Goal: Task Accomplishment & Management: Complete application form

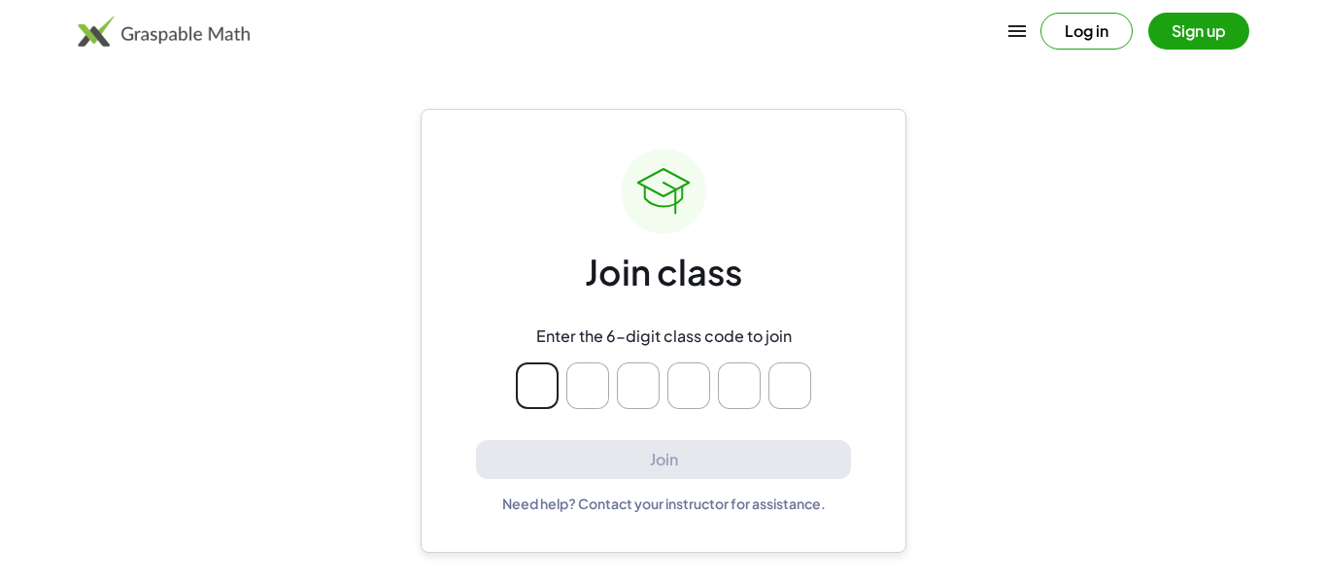
click at [1175, 27] on button "Sign up" at bounding box center [1198, 31] width 101 height 37
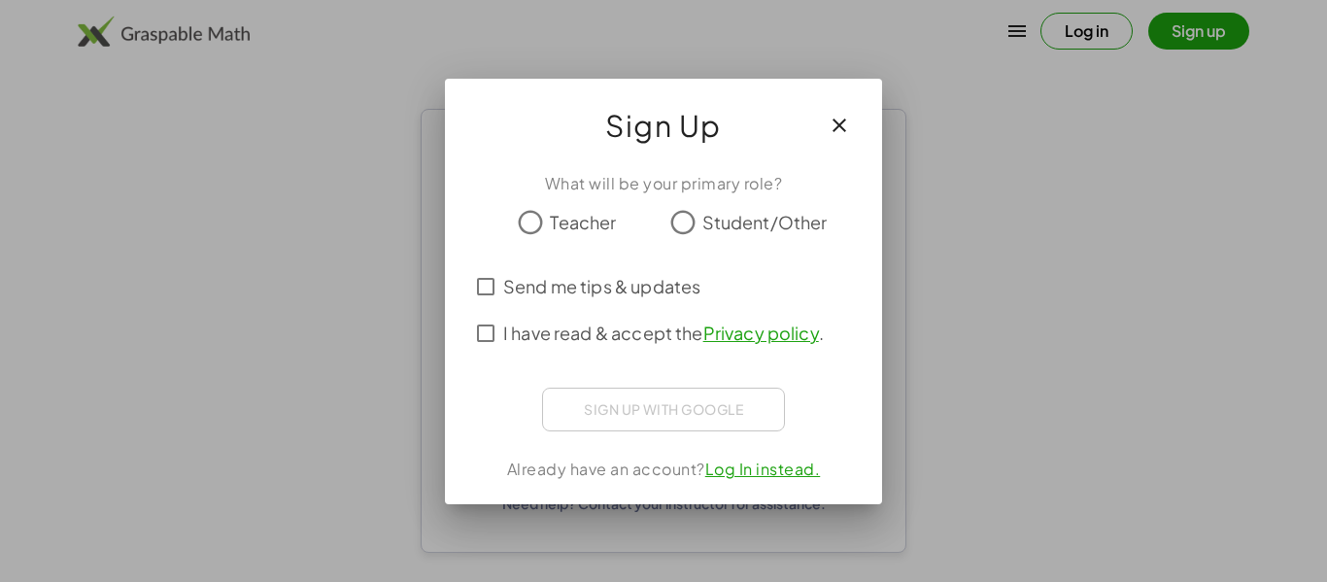
click at [722, 230] on span "Student/Other" at bounding box center [764, 222] width 125 height 26
click at [655, 423] on div "Sign up with Google Sign in with Google Sign in with Google. Opens in new tab" at bounding box center [663, 410] width 243 height 44
click at [657, 404] on div "Sign up with Google Sign in with Google Sign in with Google. Opens in new tab" at bounding box center [663, 410] width 243 height 44
click at [824, 127] on button "button" at bounding box center [839, 125] width 47 height 47
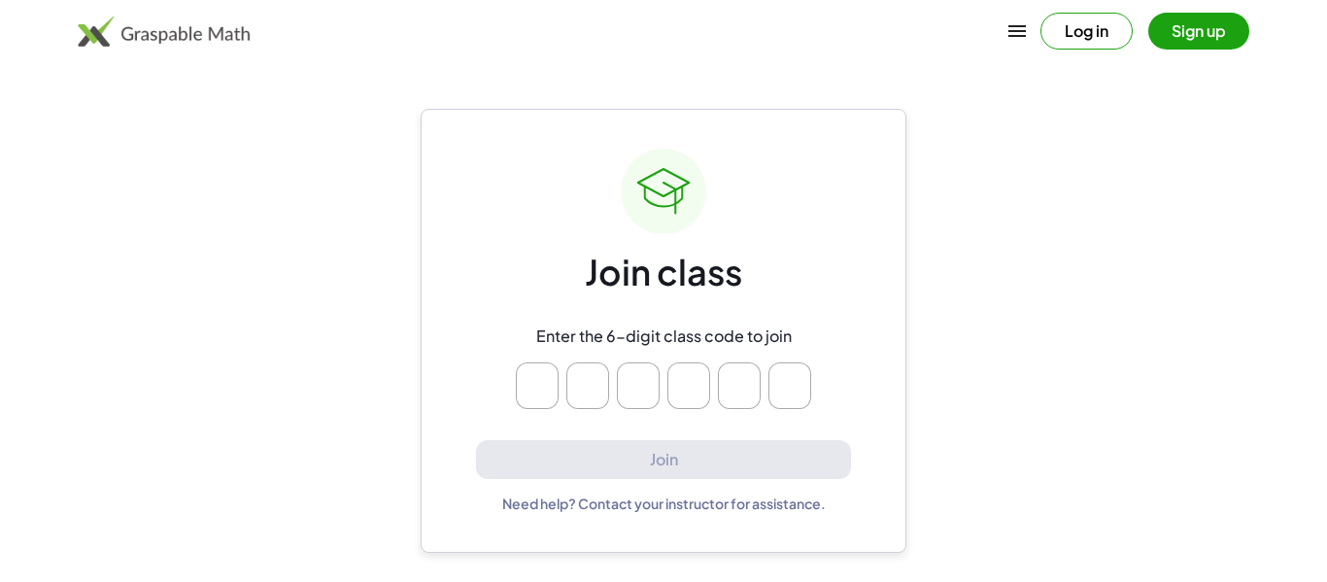
click at [1076, 37] on button "Log in" at bounding box center [1087, 31] width 92 height 37
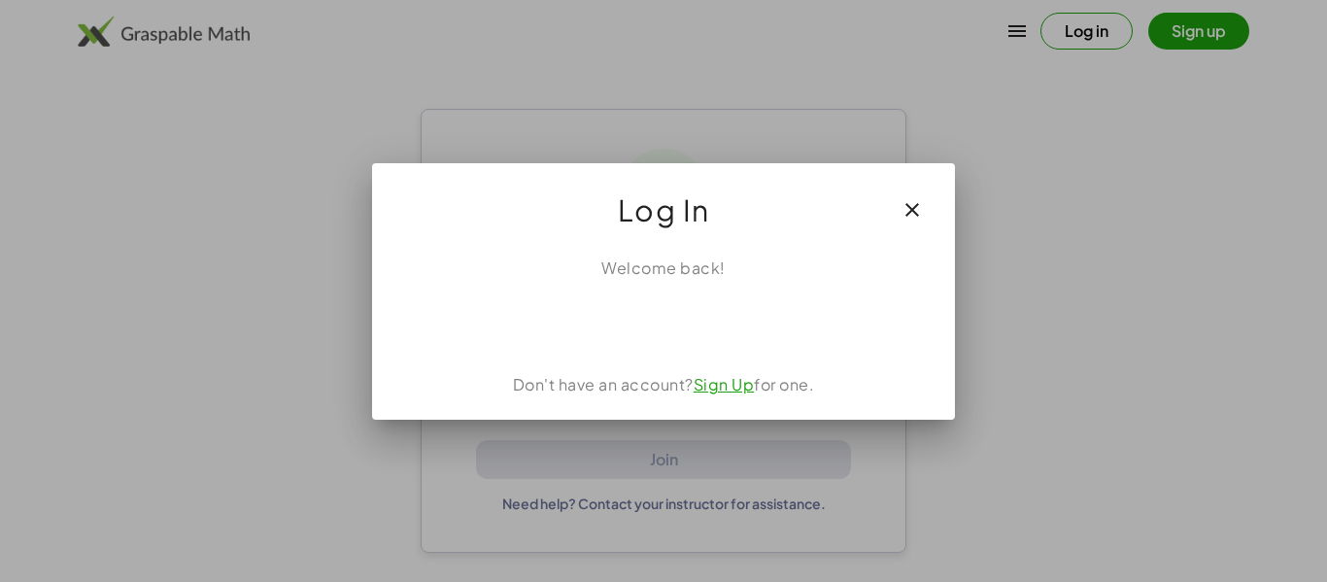
click at [914, 213] on icon "button" at bounding box center [912, 209] width 23 height 23
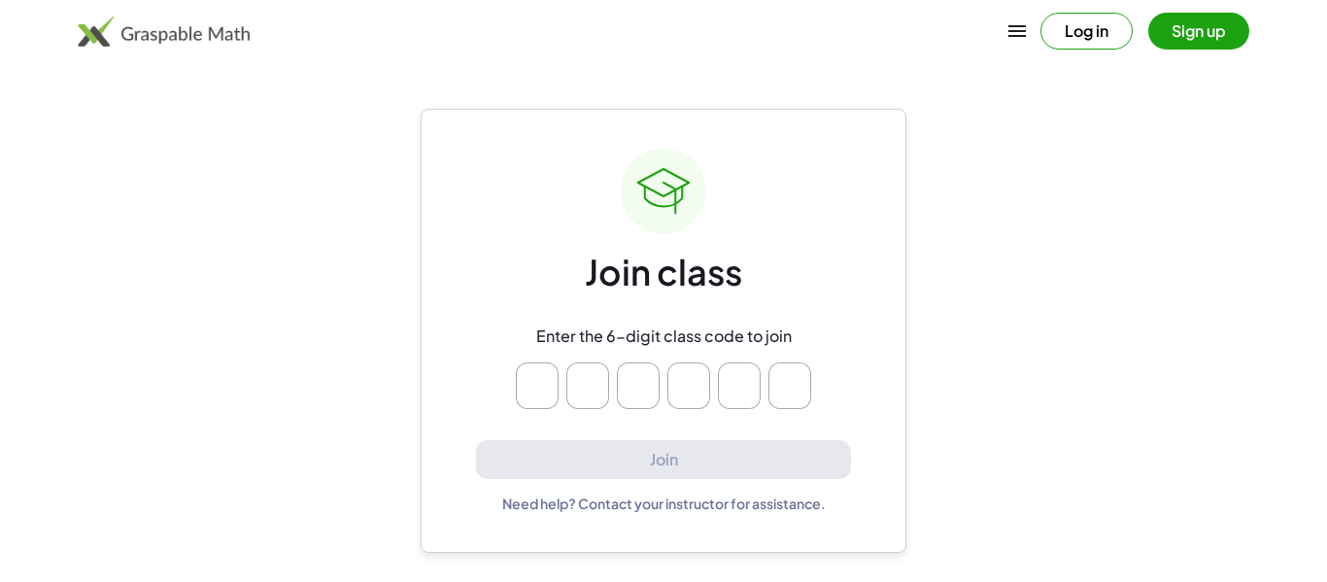
click at [1248, 1] on div "Log in Sign up" at bounding box center [663, 31] width 1327 height 62
click at [1229, 25] on button "Sign up" at bounding box center [1198, 31] width 101 height 37
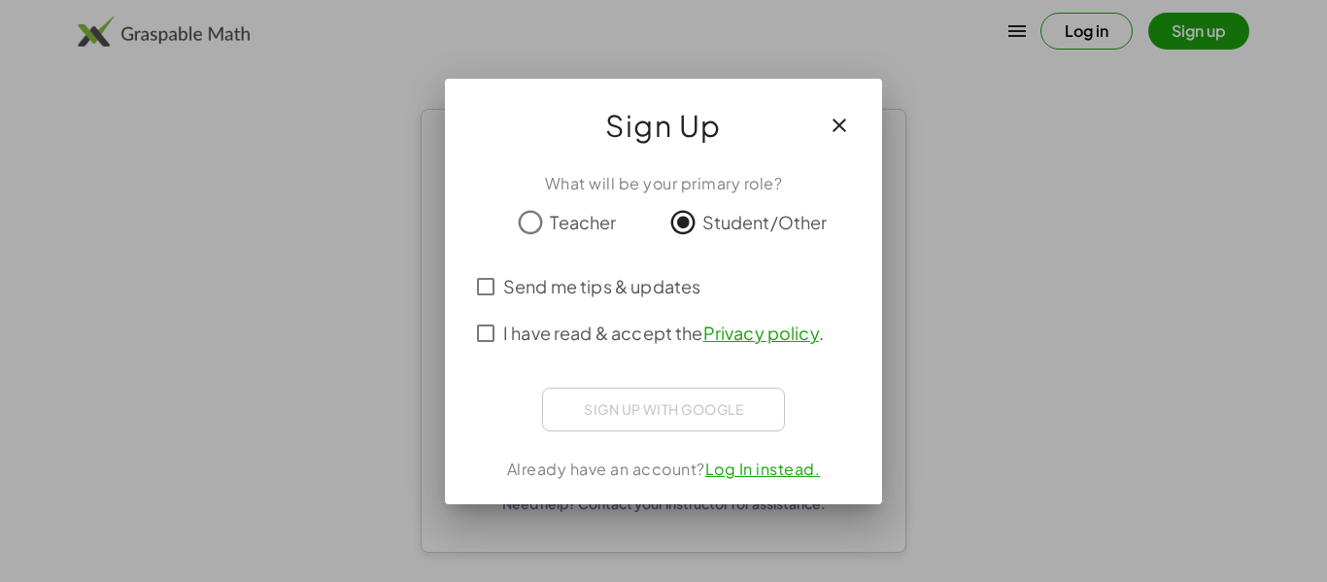
click at [585, 339] on span "I have read & accept the Privacy policy ." at bounding box center [663, 333] width 321 height 26
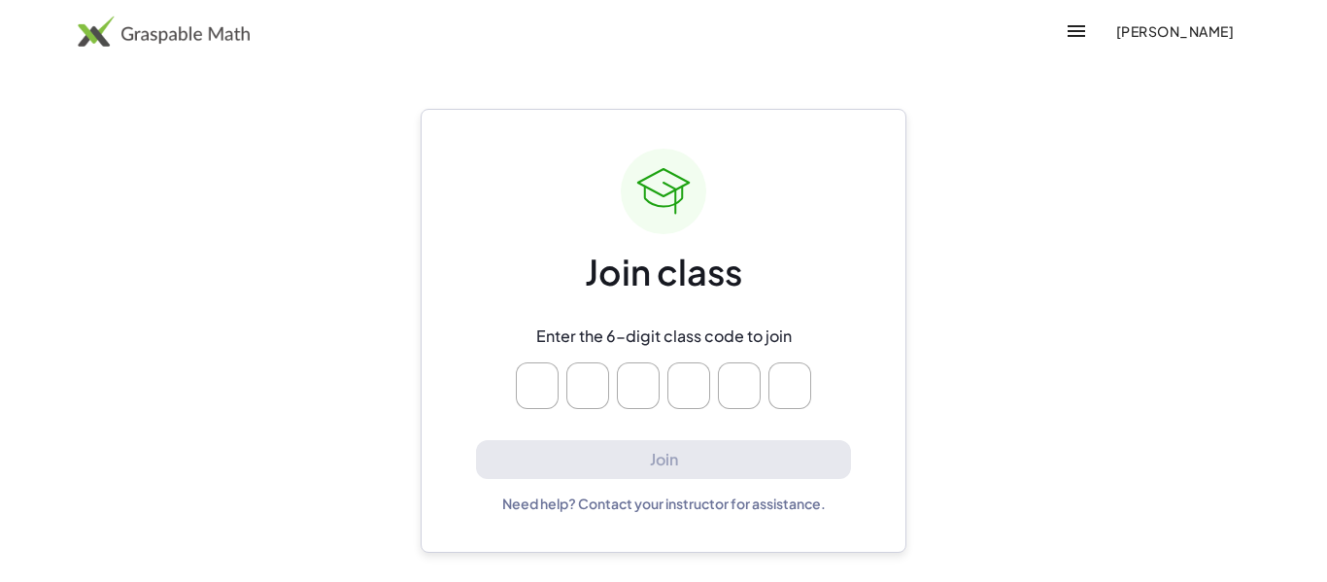
click at [529, 382] on input "Please enter OTP character 1" at bounding box center [537, 385] width 43 height 47
type input "*"
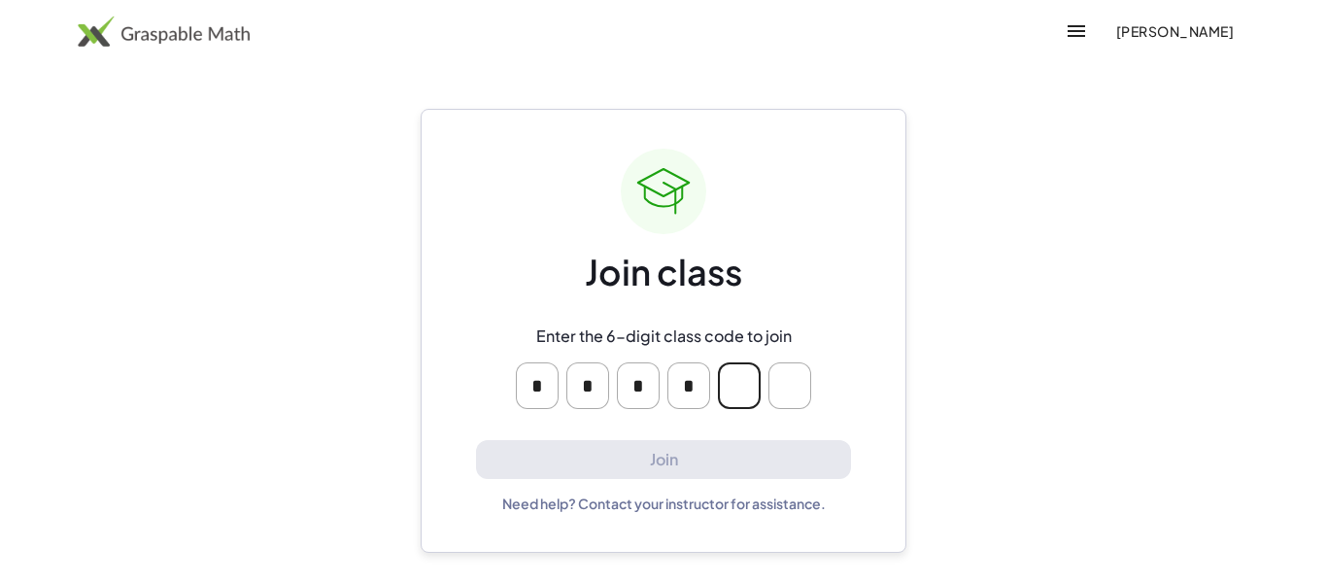
type input "*"
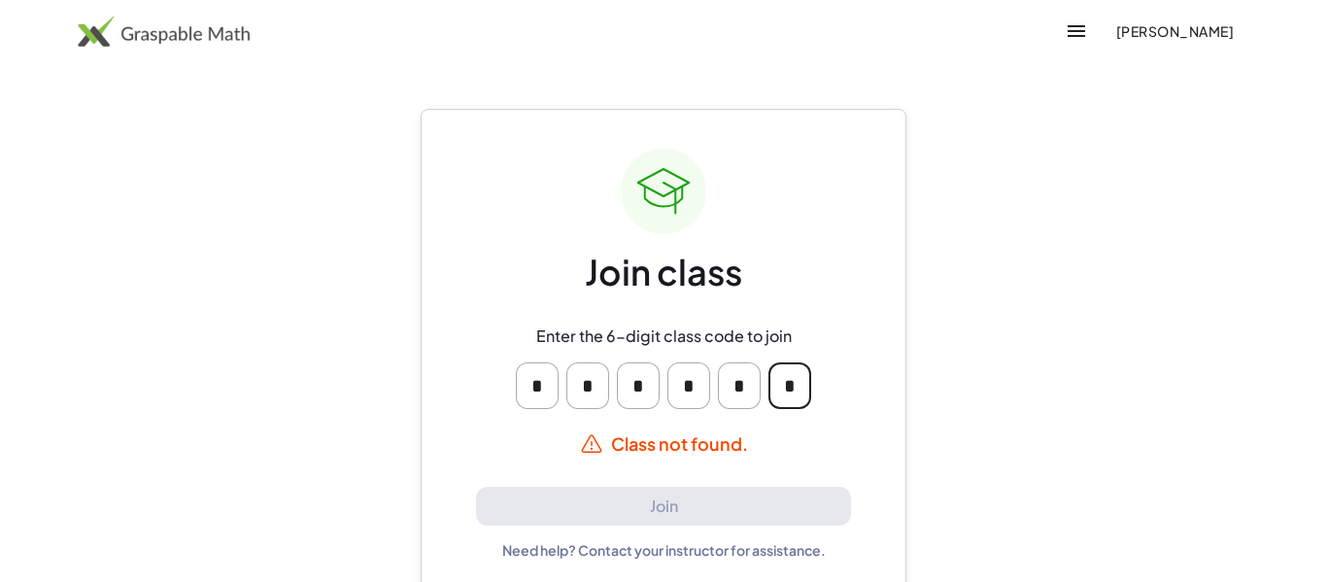
type input "*"
click at [510, 294] on div "Join class Enter the 6-digit class code to join * * * * * * Class not found. Jo…" at bounding box center [663, 354] width 375 height 411
click at [545, 387] on input "*" at bounding box center [537, 385] width 43 height 47
type input "*"
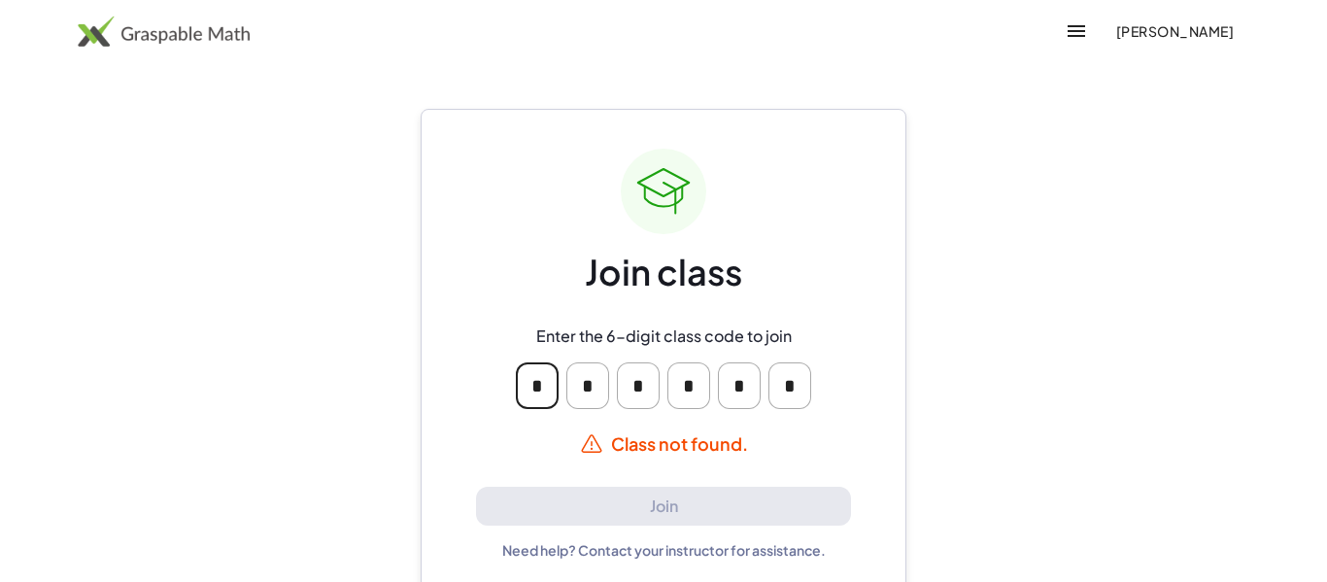
type input "*"
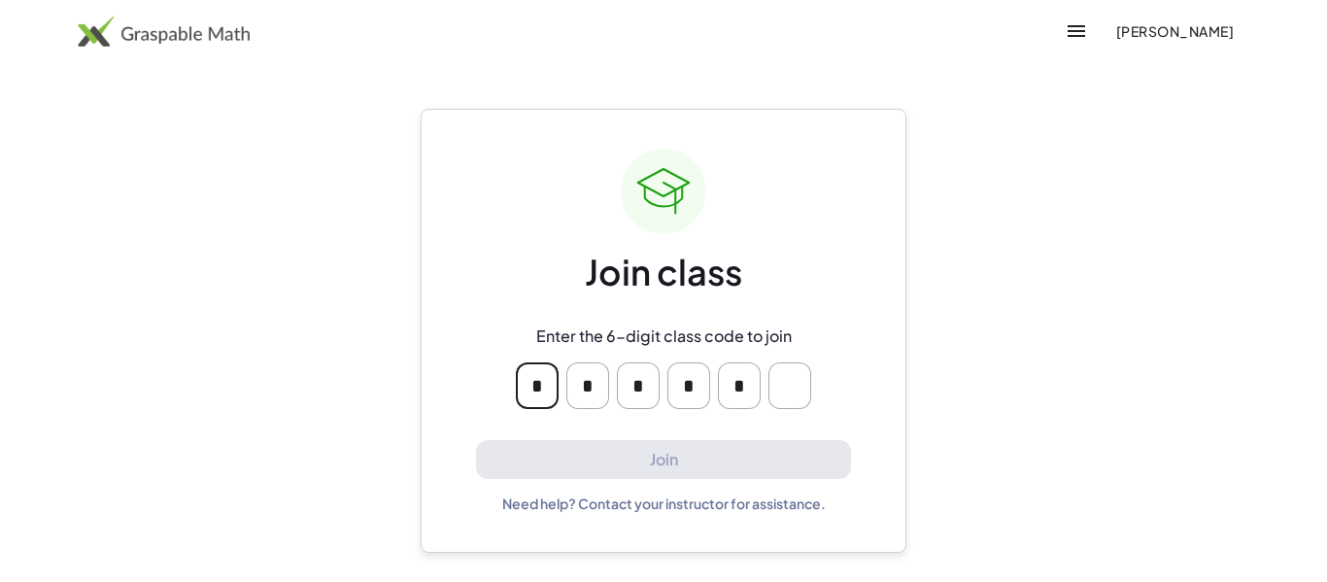
type input "*"
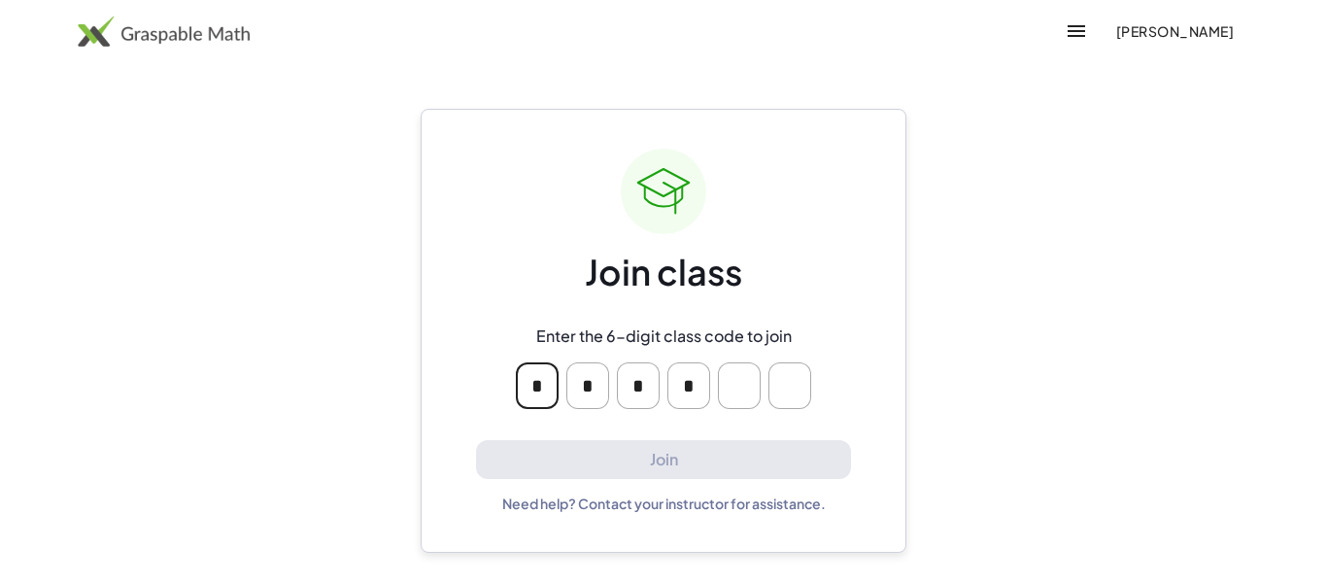
type input "*"
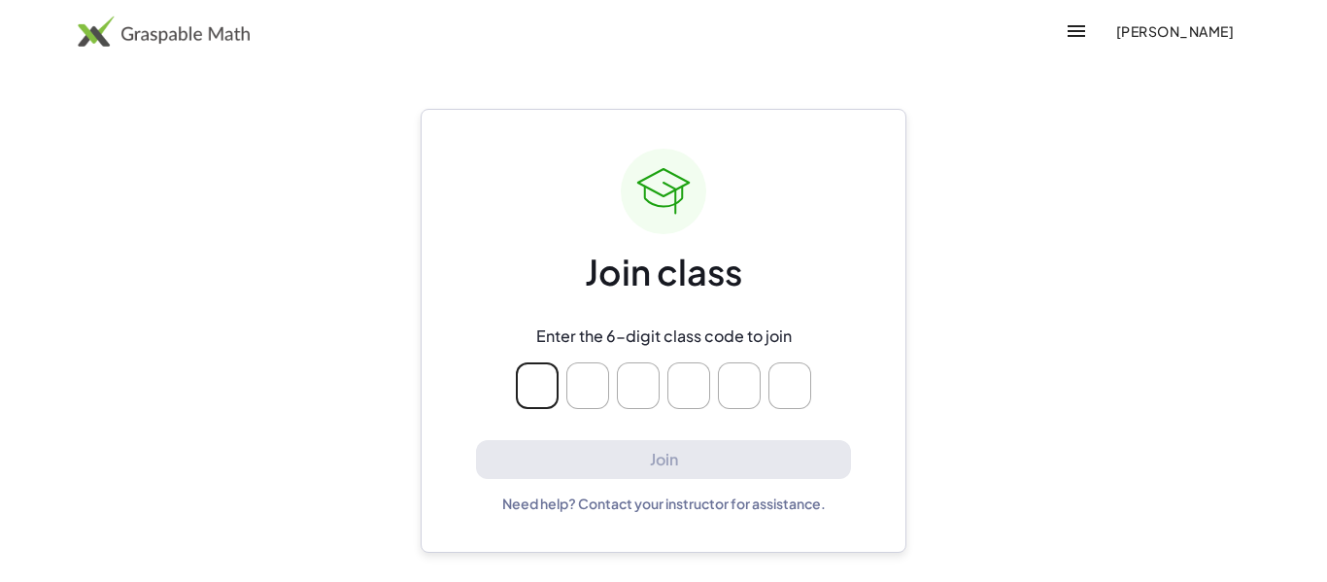
type input "*"
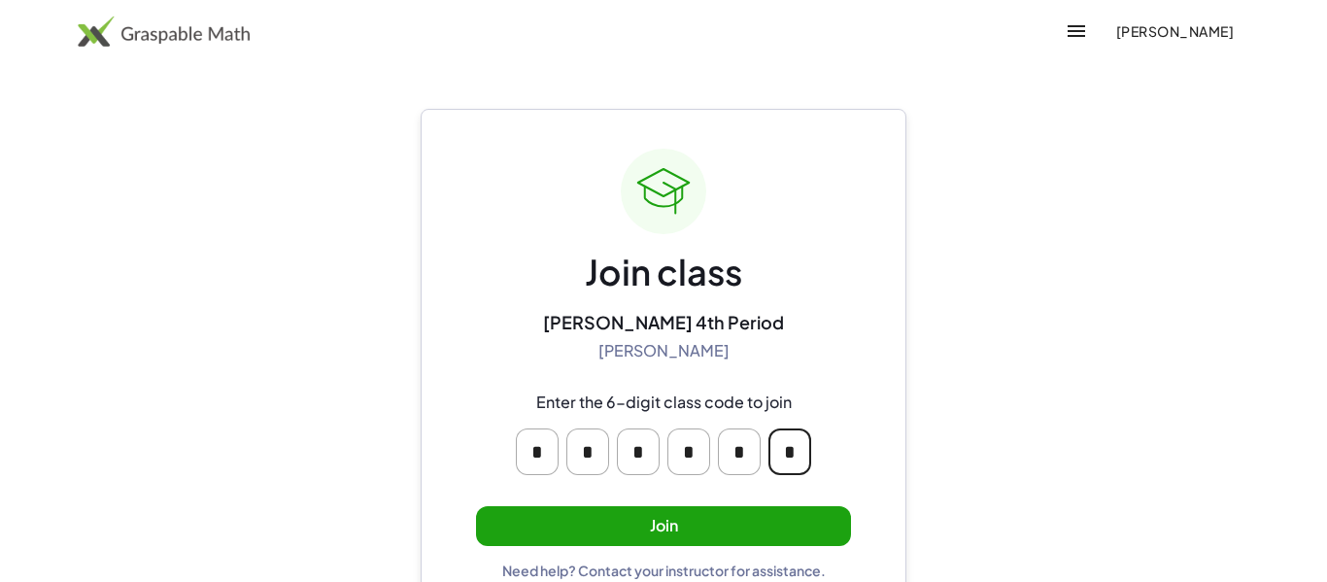
type input "*"
click at [492, 530] on button "Join" at bounding box center [663, 526] width 375 height 40
